Goal: Book appointment/travel/reservation

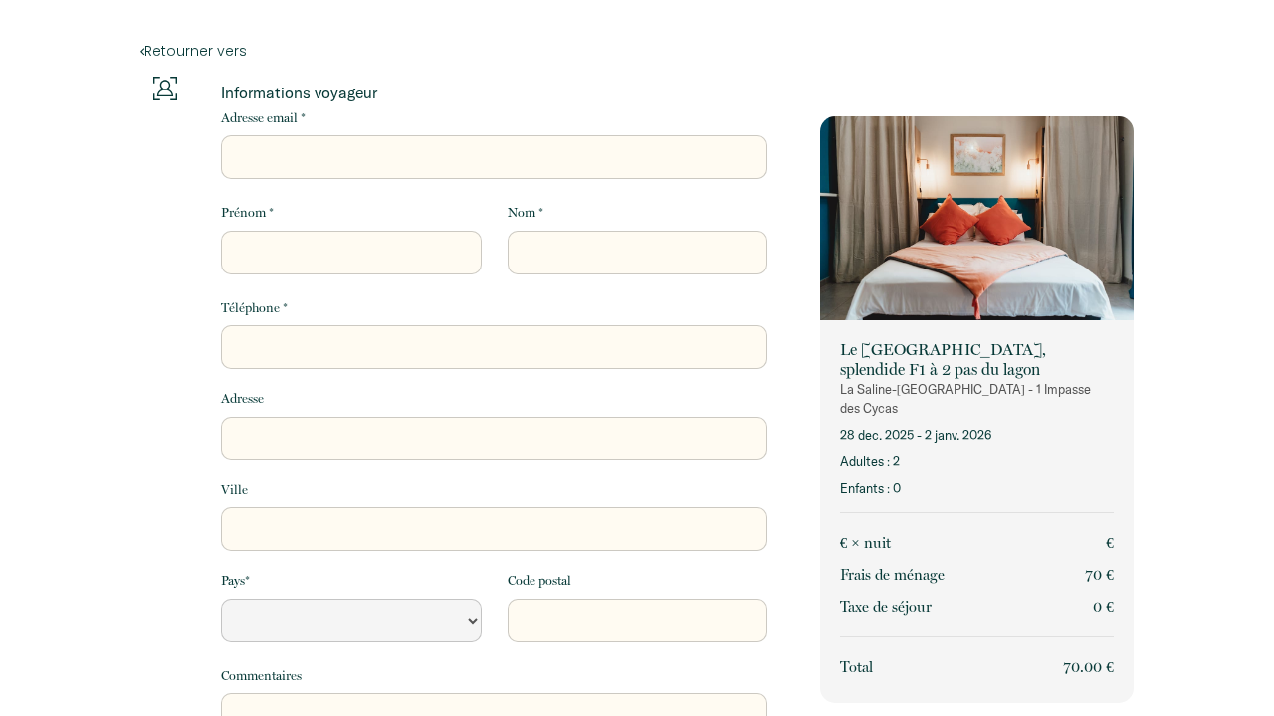
select select "Default select example"
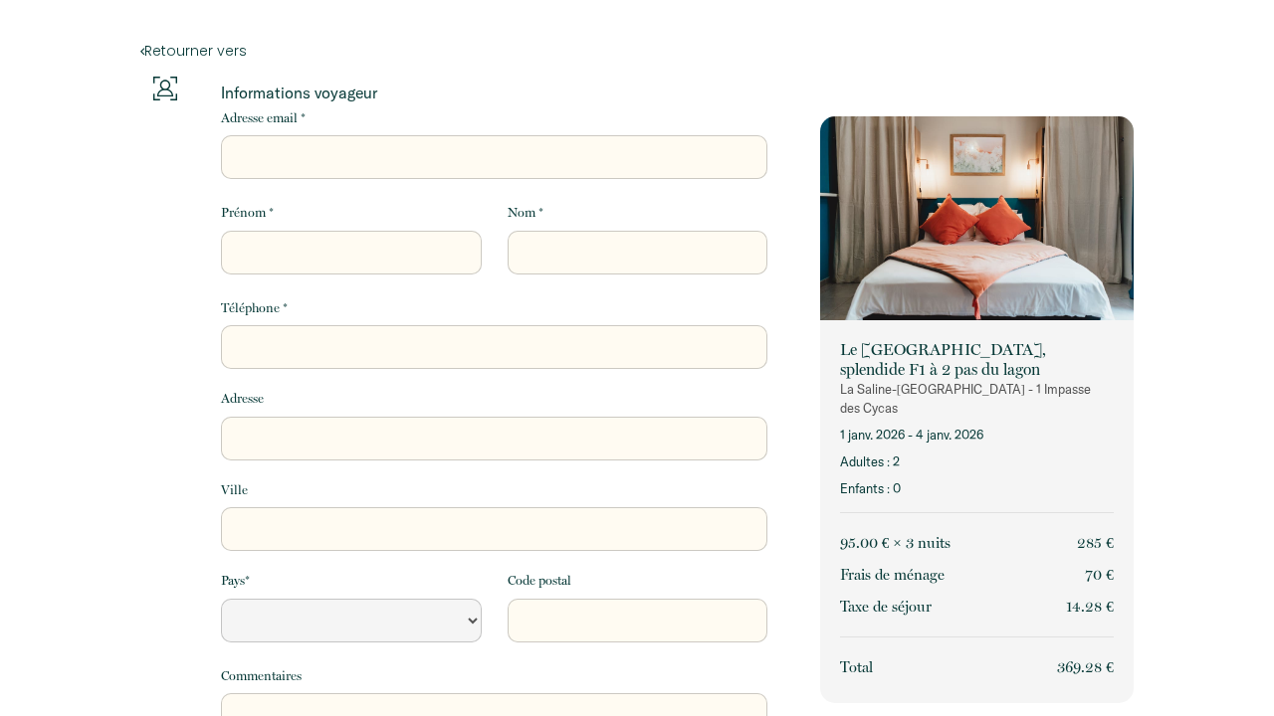
select select "Default select example"
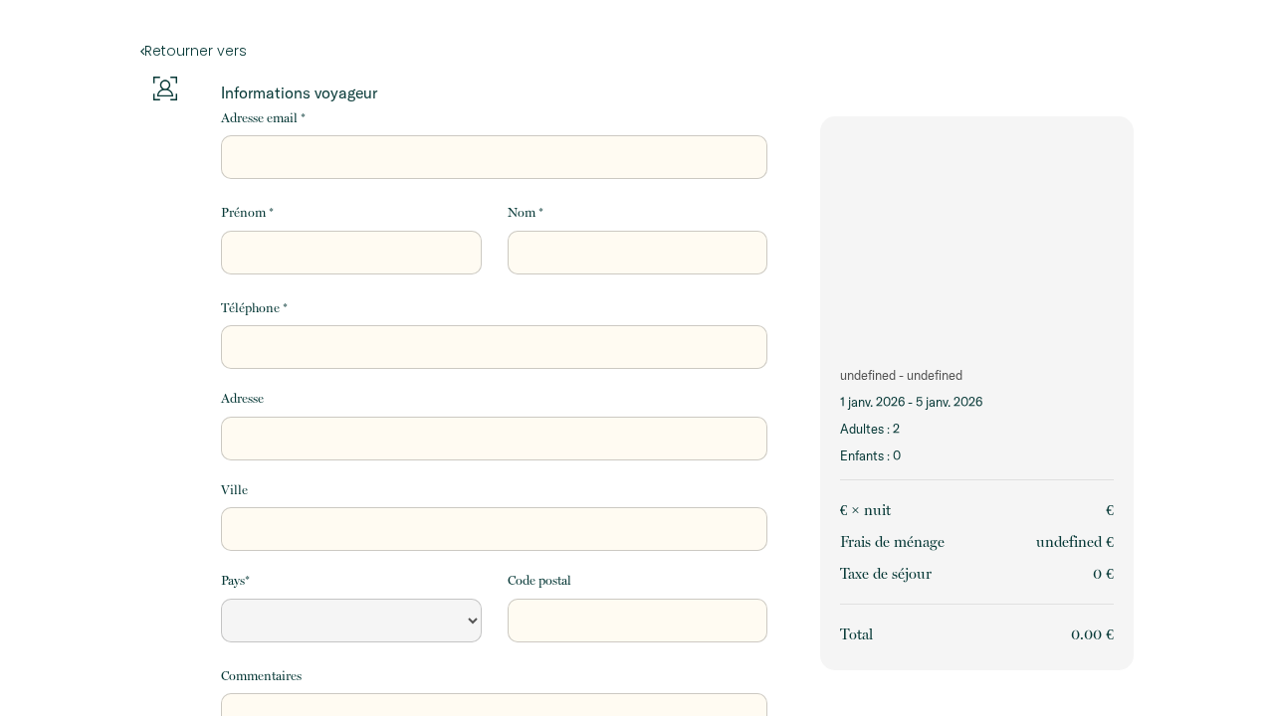
select select "Default select example"
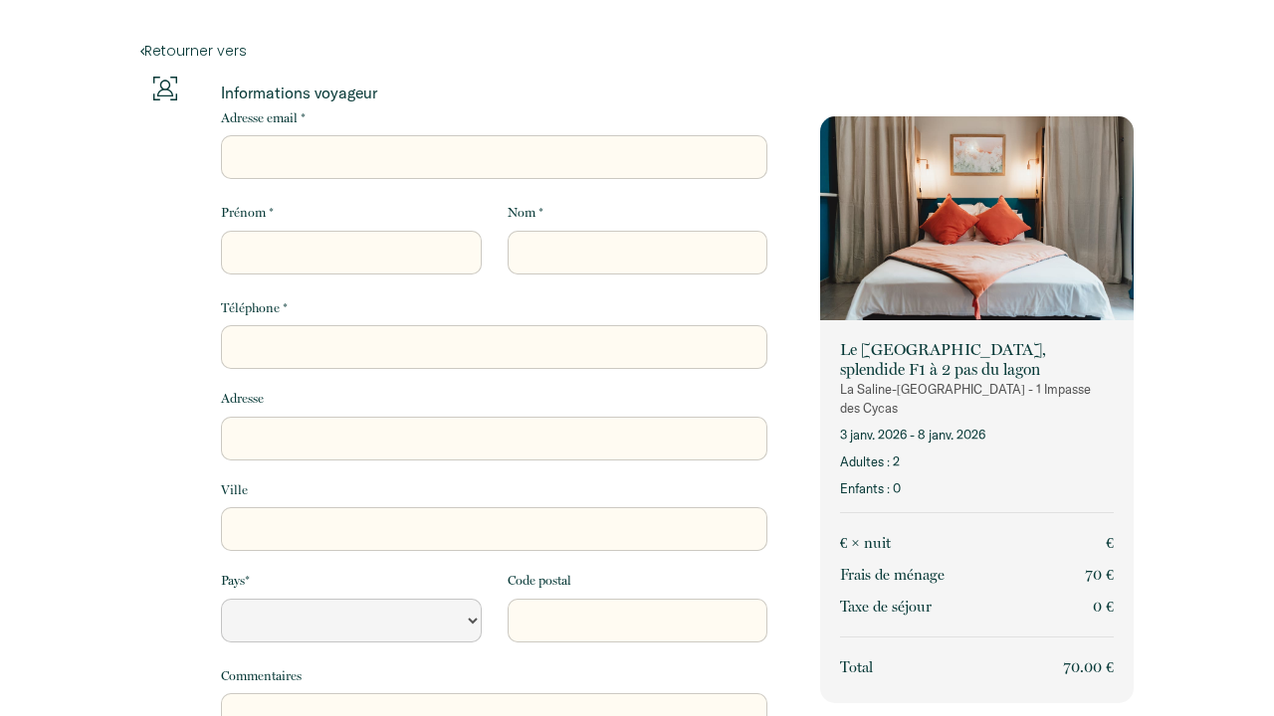
select select "Default select example"
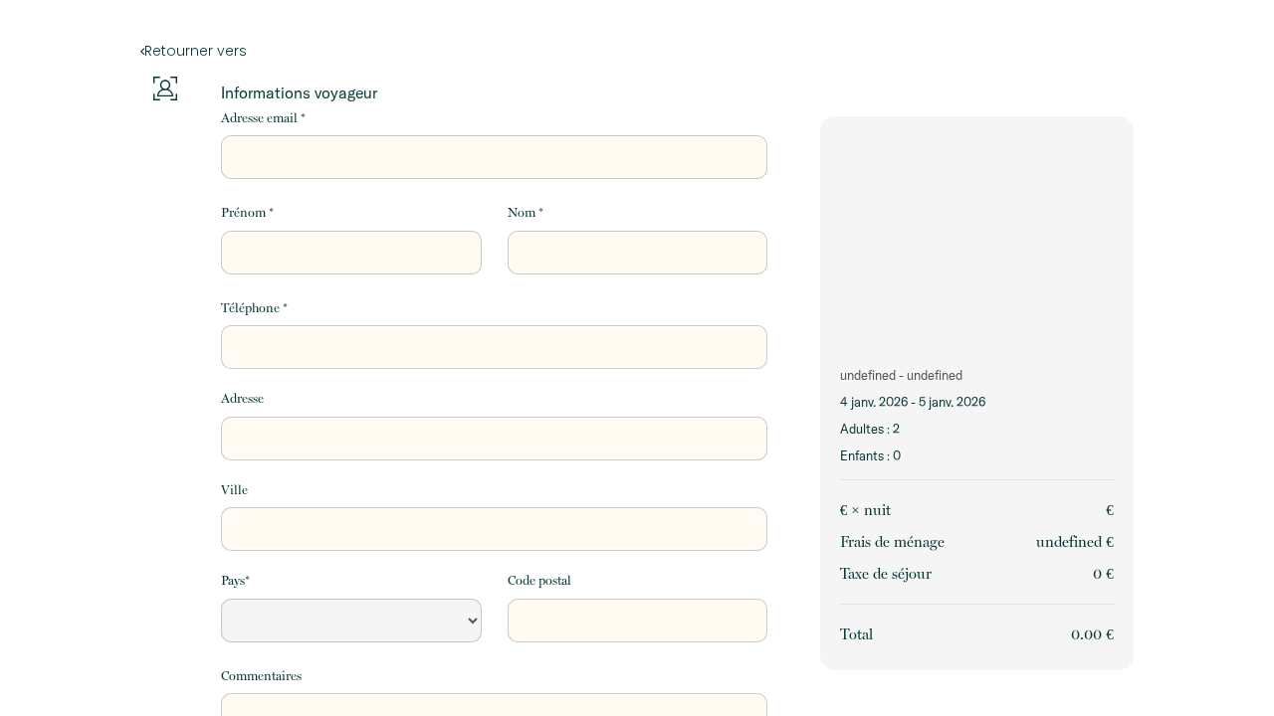
select select "Default select example"
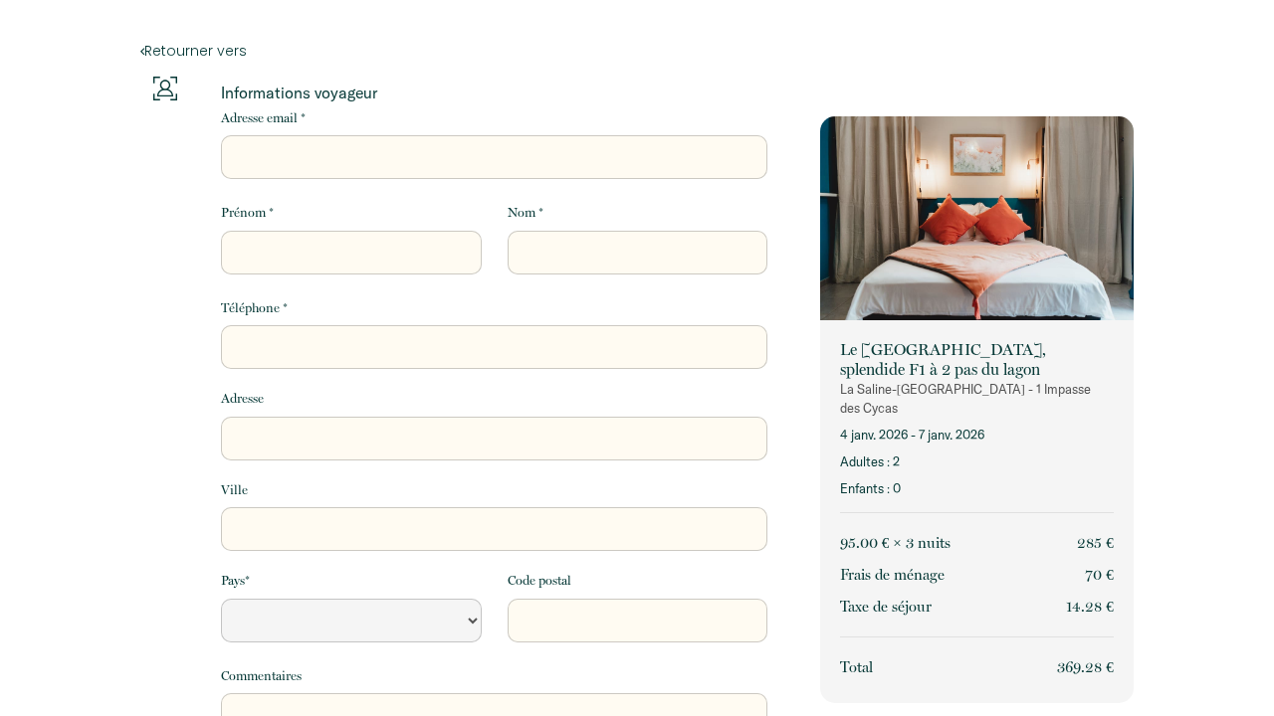
select select "Default select example"
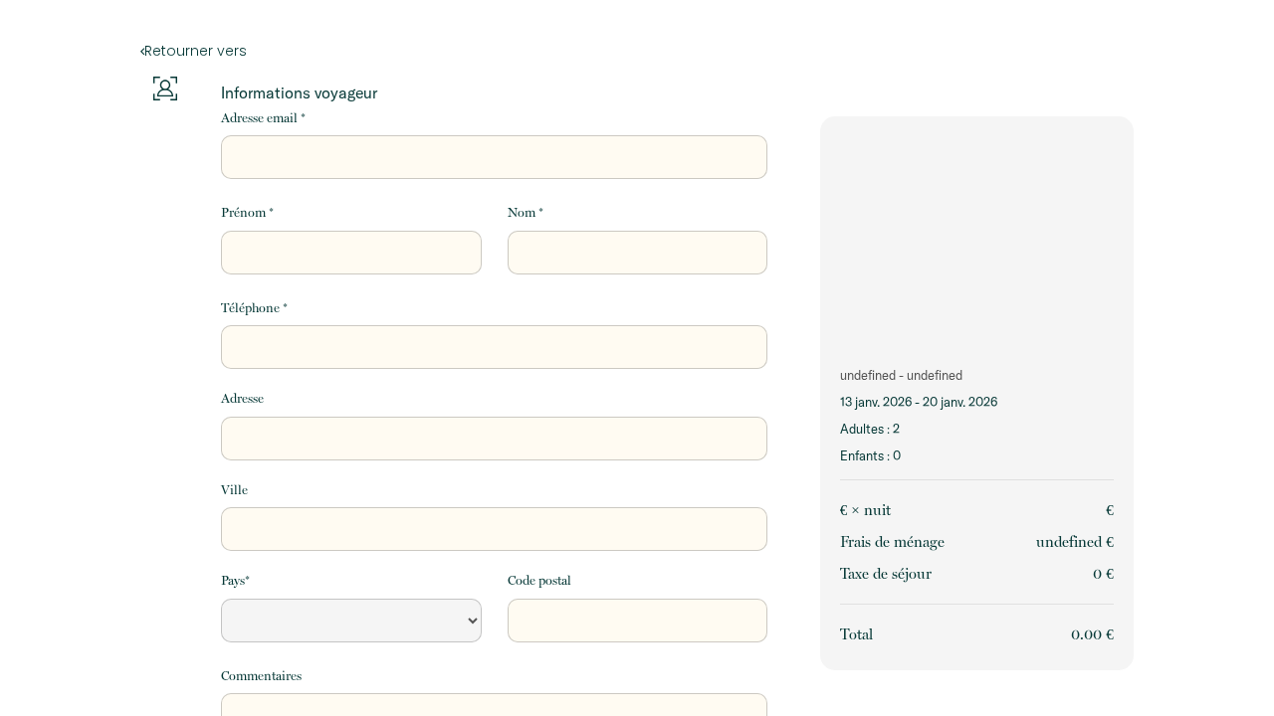
select select "Default select example"
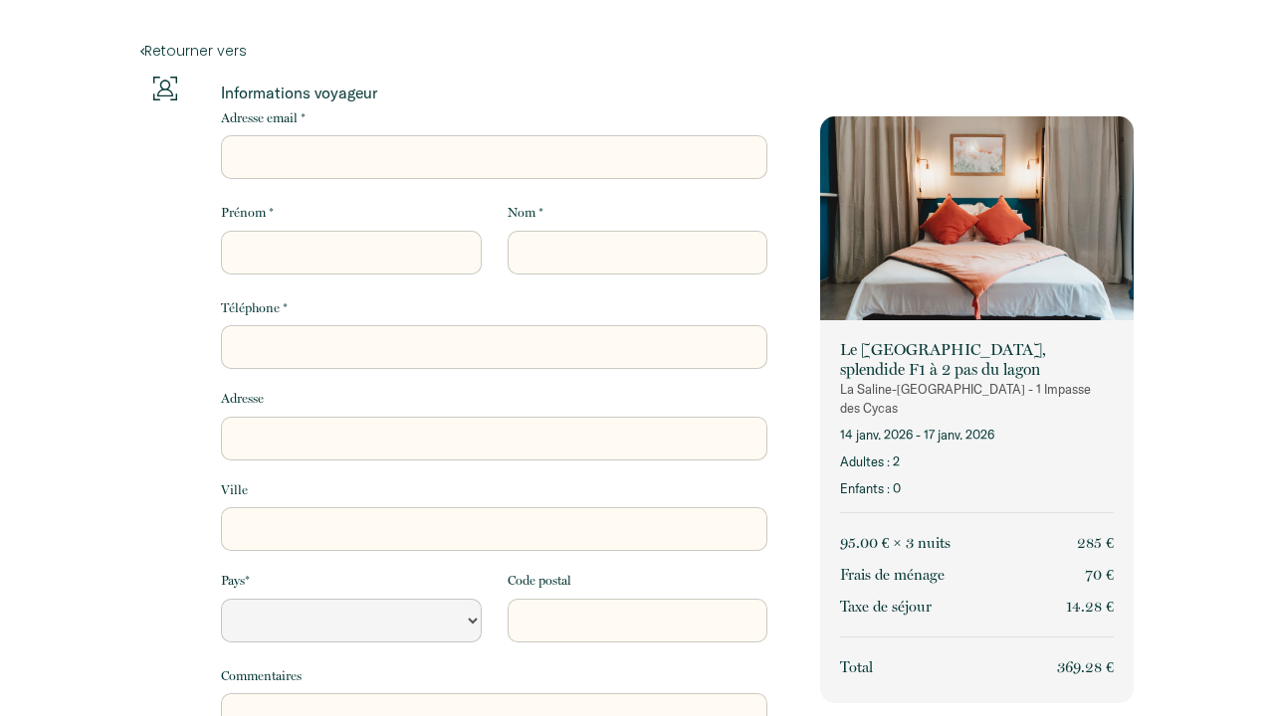
select select "Default select example"
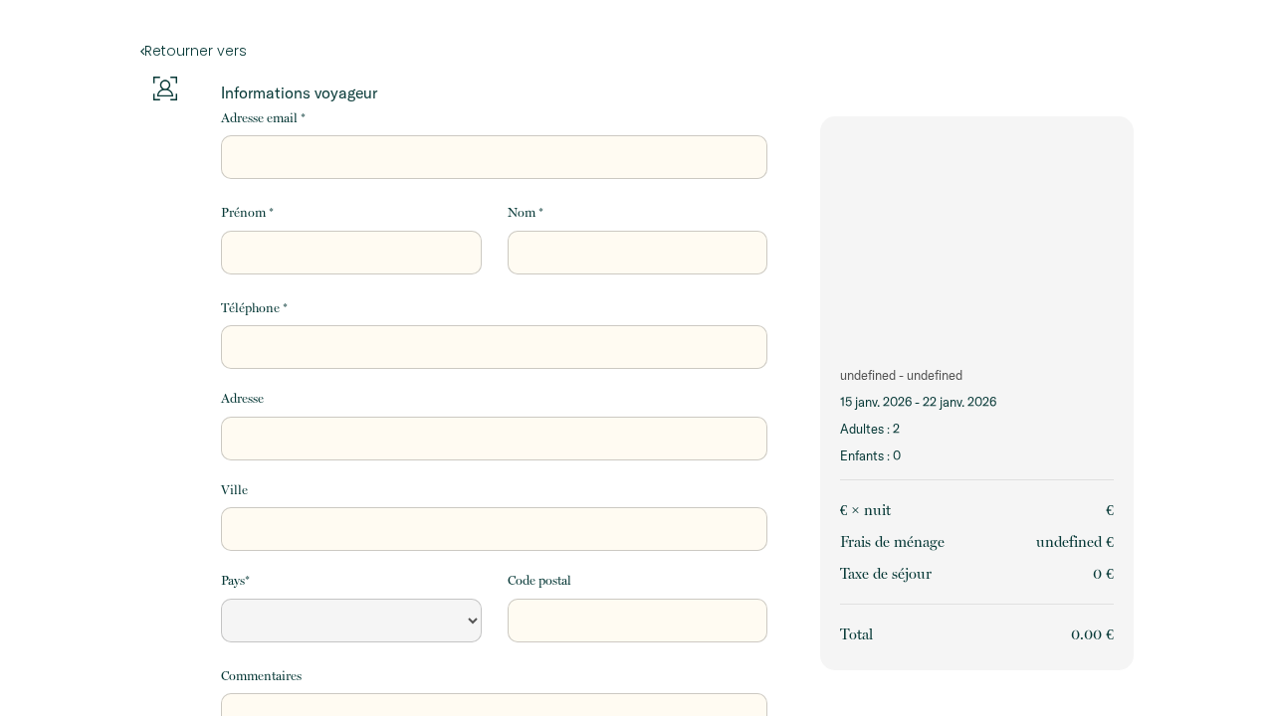
select select "Default select example"
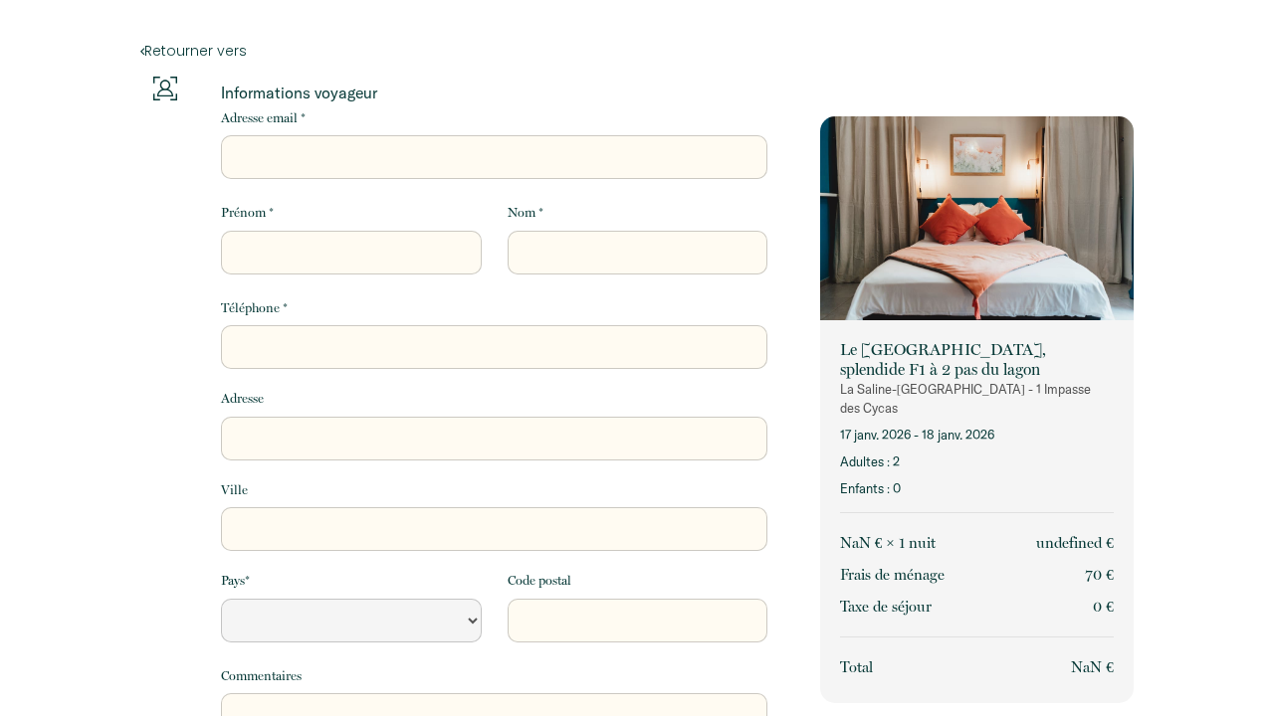
select select "Default select example"
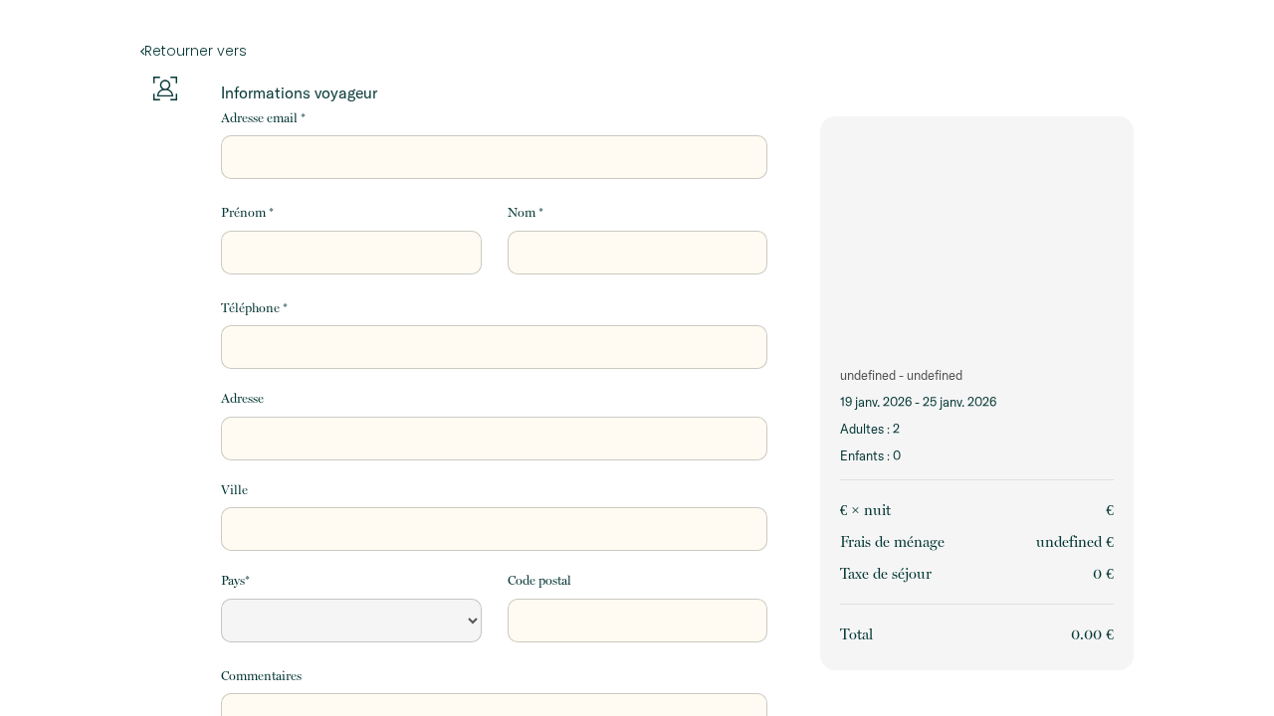
select select "Default select example"
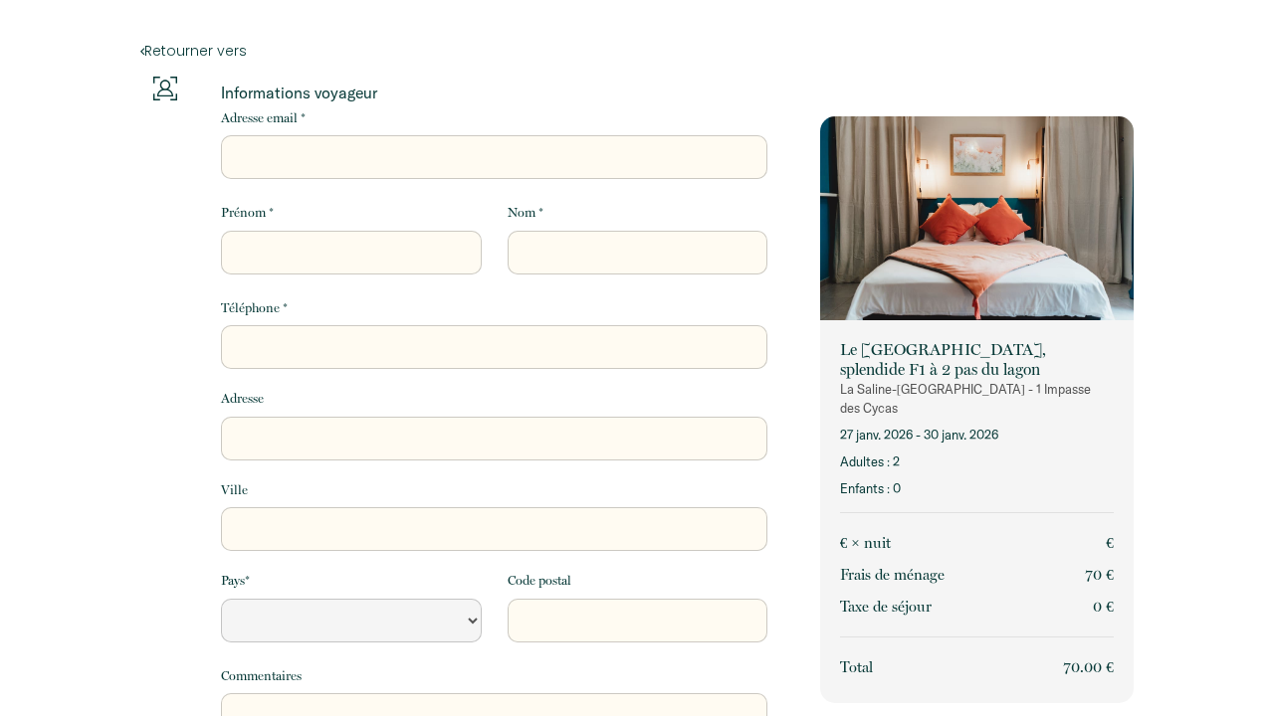
select select "Default select example"
